Goal: Task Accomplishment & Management: Manage account settings

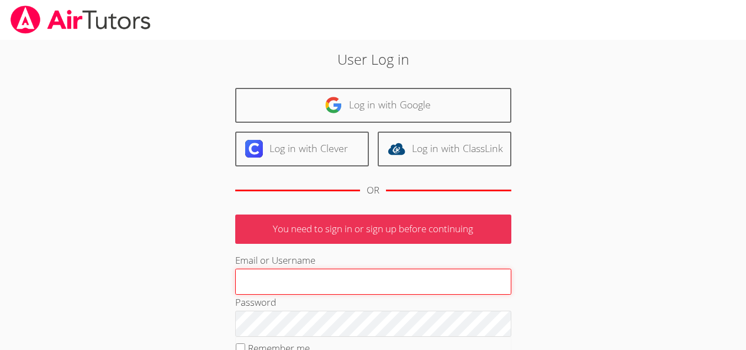
click at [333, 290] on input "Email or Username" at bounding box center [373, 282] width 276 height 27
type input "melissaobichukwu11@gmail.com"
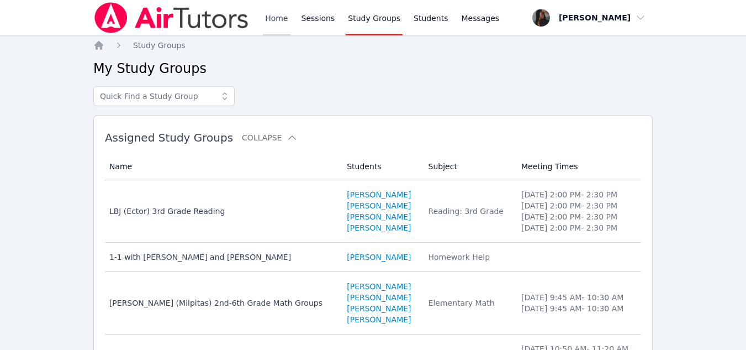
click at [267, 19] on link "Home" at bounding box center [276, 17] width 27 height 35
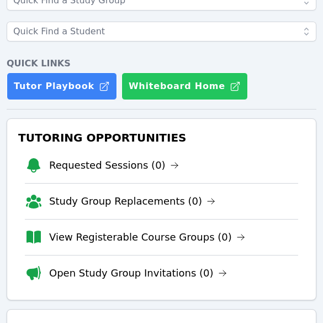
scroll to position [85, 0]
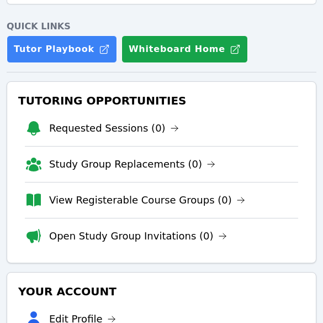
scroll to position [122, 0]
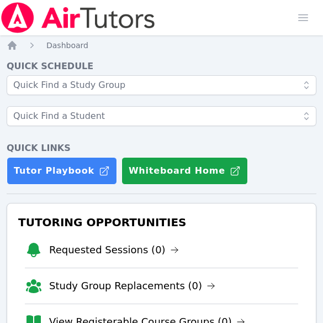
scroll to position [282, 0]
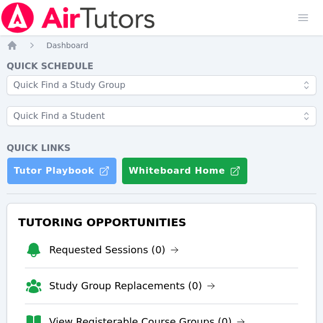
scroll to position [74, 0]
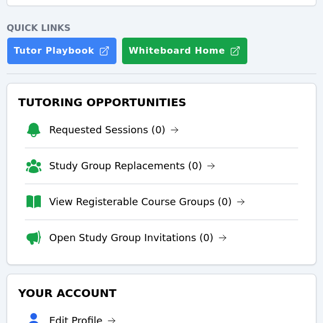
scroll to position [137, 0]
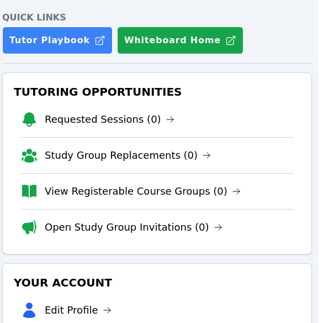
scroll to position [131, 4]
